Goal: Obtain resource: Download file/media

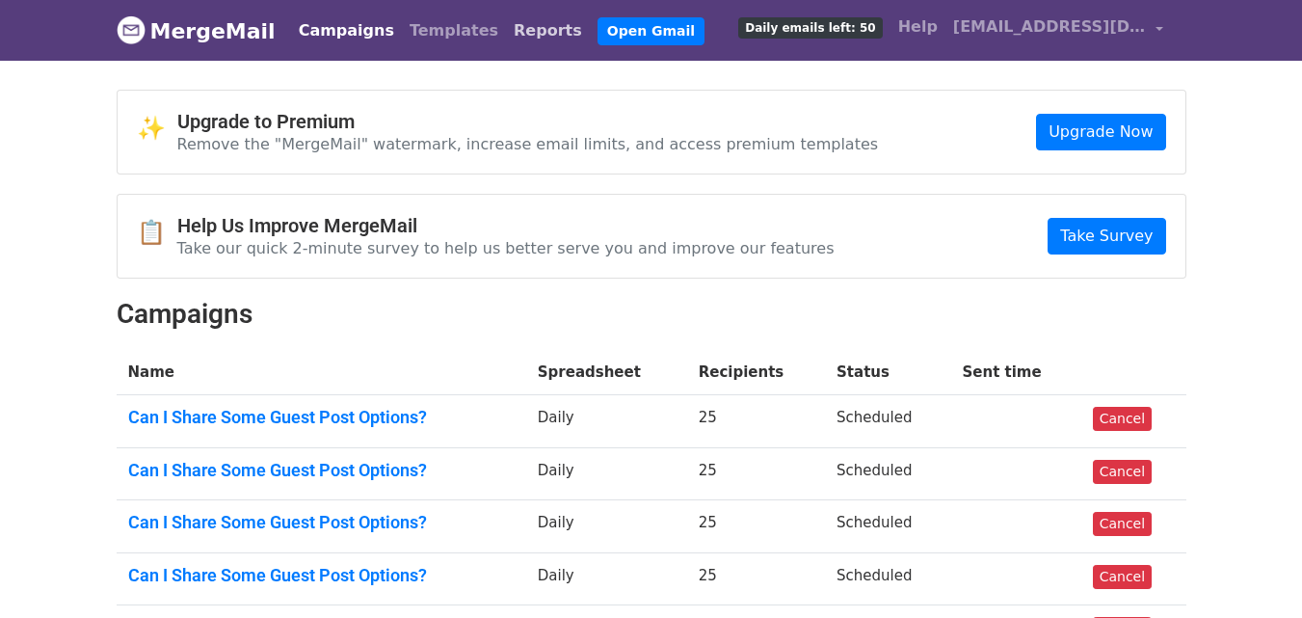
click at [518, 26] on link "Reports" at bounding box center [548, 31] width 84 height 39
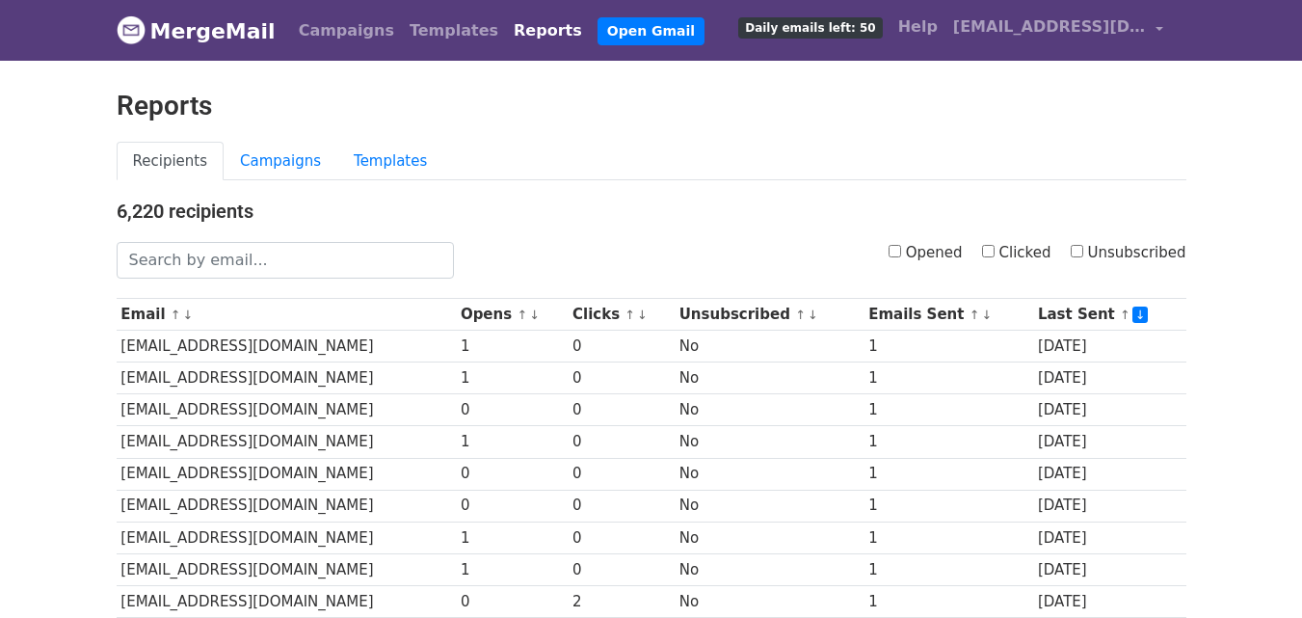
click at [995, 251] on input "Clicked" at bounding box center [988, 251] width 13 height 13
checkbox input "true"
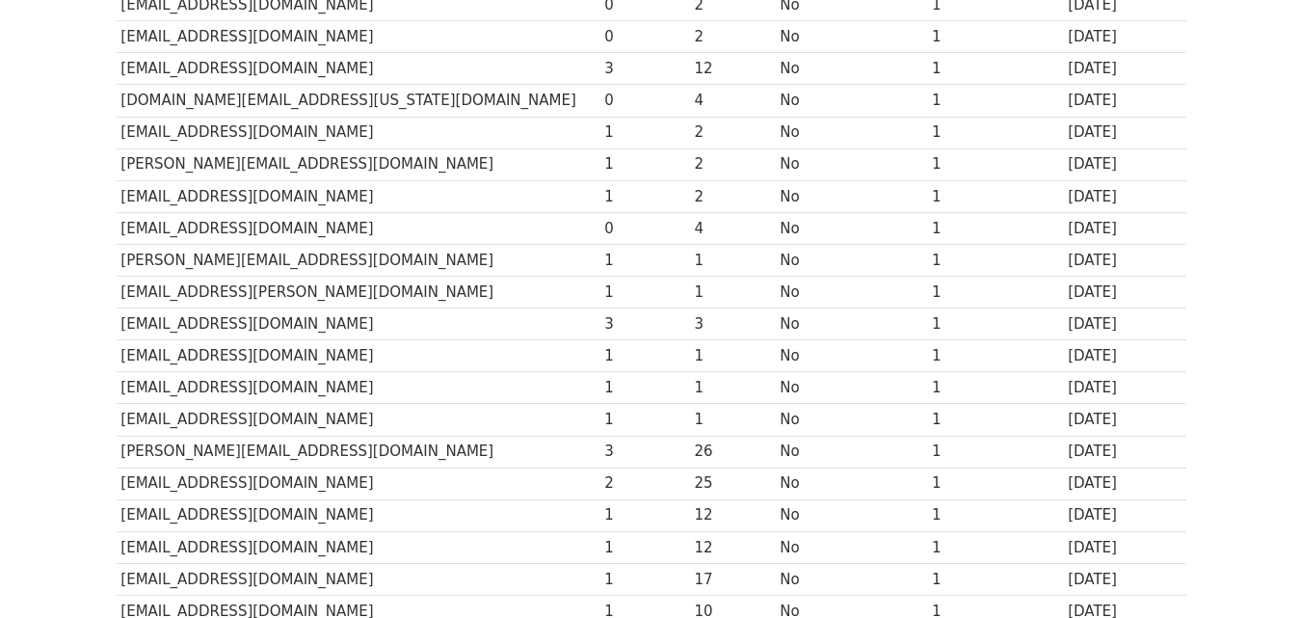
scroll to position [819, 0]
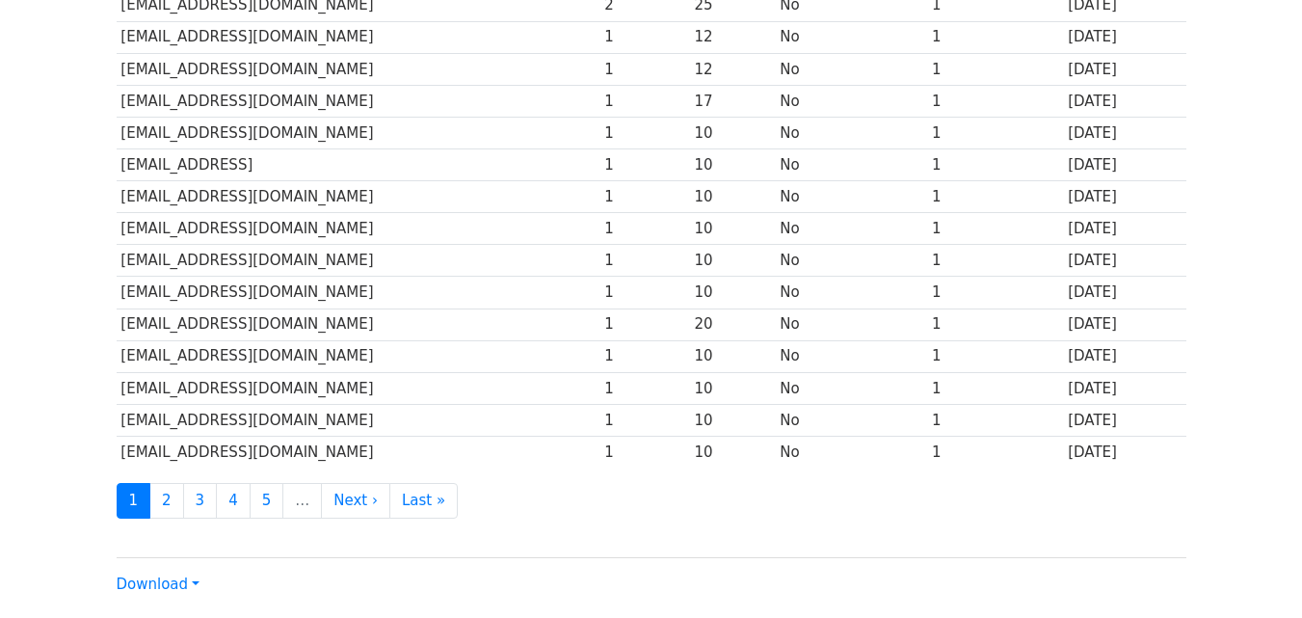
click at [157, 594] on div "Download CSV Excel" at bounding box center [652, 576] width 1070 height 39
click at [157, 575] on link "Download" at bounding box center [158, 583] width 83 height 17
click at [183, 518] on link "CSV" at bounding box center [194, 520] width 152 height 31
